Goal: Navigation & Orientation: Go to known website

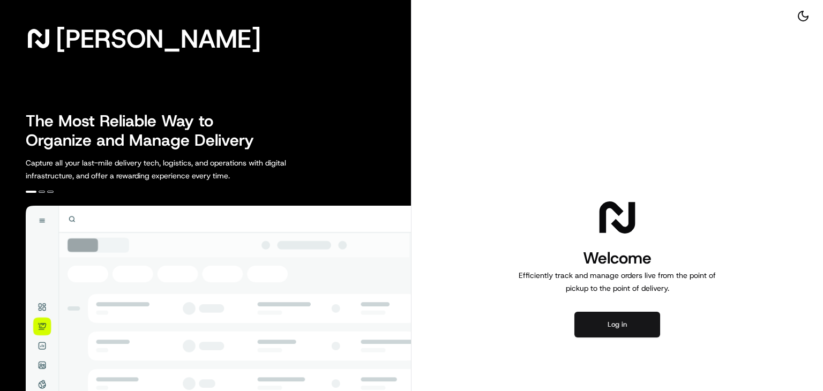
click at [618, 320] on button "Log in" at bounding box center [618, 325] width 86 height 26
